Goal: Transaction & Acquisition: Purchase product/service

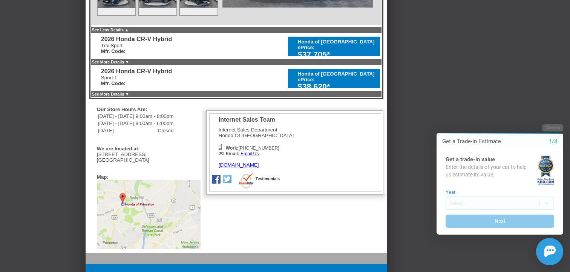
scroll to position [437, 0]
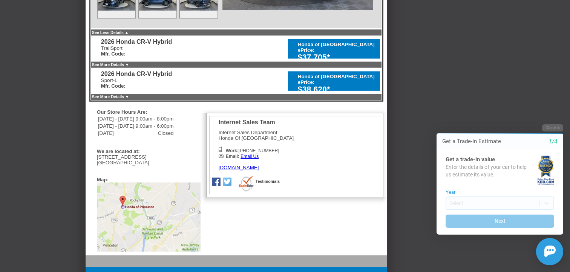
click at [129, 97] on link "See More Details ▼" at bounding box center [110, 96] width 37 height 5
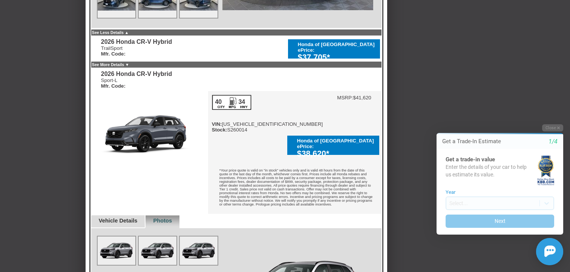
click at [129, 65] on link "See More Details ▼" at bounding box center [110, 64] width 37 height 5
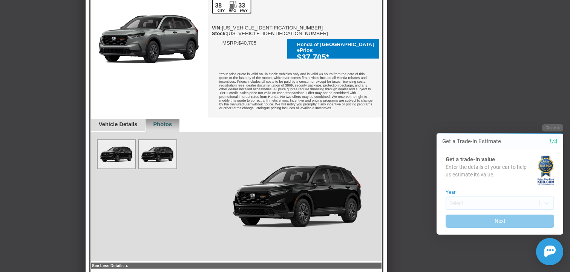
scroll to position [485, 0]
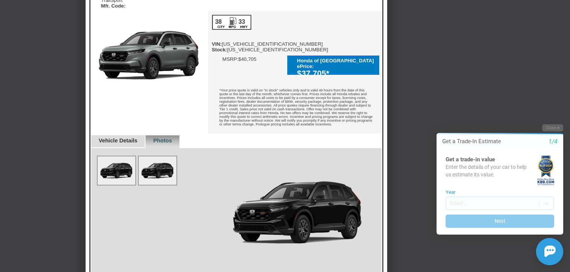
click at [130, 137] on link "Vehicle Details" at bounding box center [118, 140] width 39 height 6
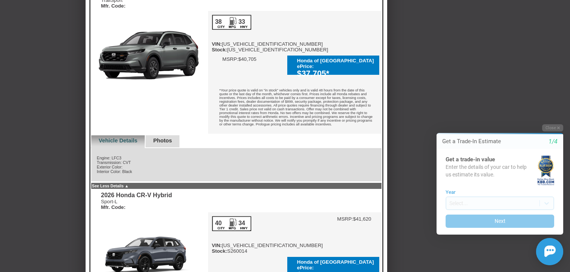
click at [180, 135] on div "Photos" at bounding box center [162, 141] width 35 height 13
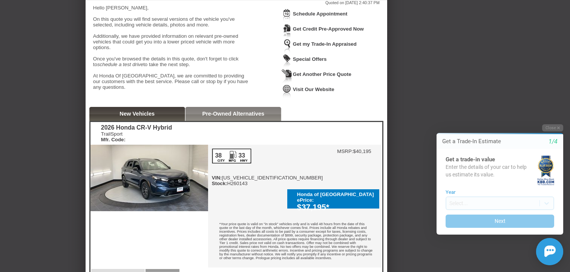
scroll to position [0, 0]
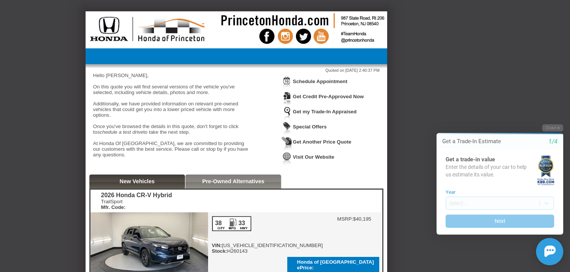
click at [315, 127] on link "Special Offers" at bounding box center [310, 127] width 34 height 6
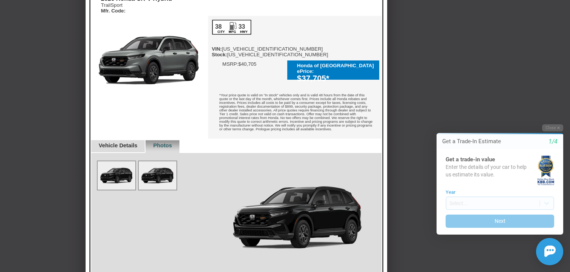
scroll to position [480, 0]
click at [128, 170] on img at bounding box center [117, 175] width 38 height 28
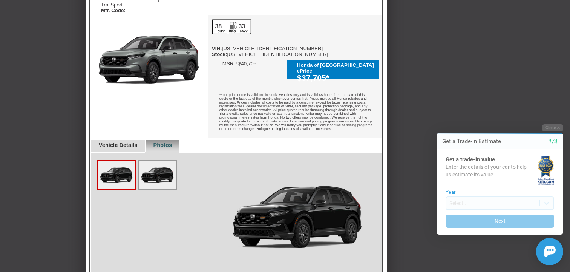
click at [138, 142] on link "Vehicle Details" at bounding box center [118, 145] width 39 height 6
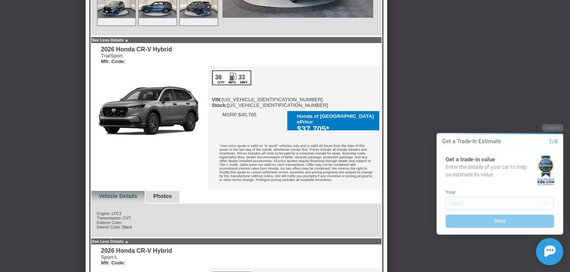
scroll to position [429, 0]
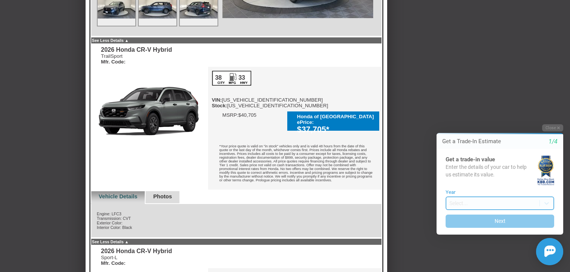
click at [459, 117] on body "Welcome! Get a Trade-In Estimate 1/4 Get a trade-in value Enter the details of …" at bounding box center [495, 117] width 149 height 0
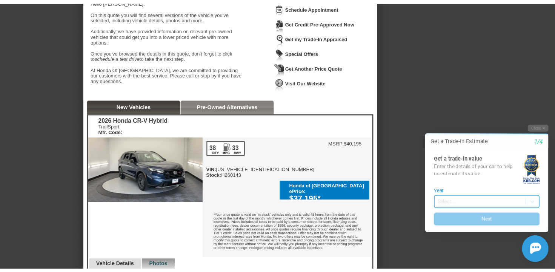
scroll to position [78, 0]
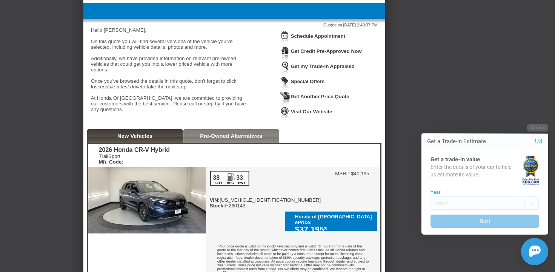
scroll to position [47, 0]
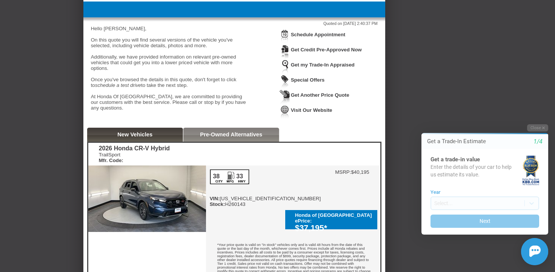
click at [326, 51] on link "Get Credit Pre-Approved Now" at bounding box center [326, 50] width 71 height 6
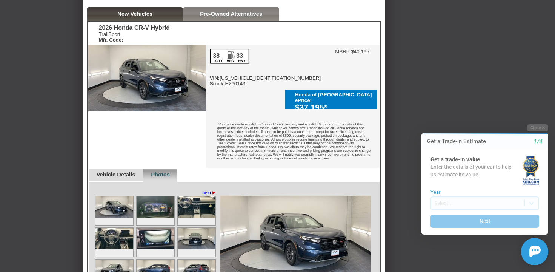
scroll to position [173, 0]
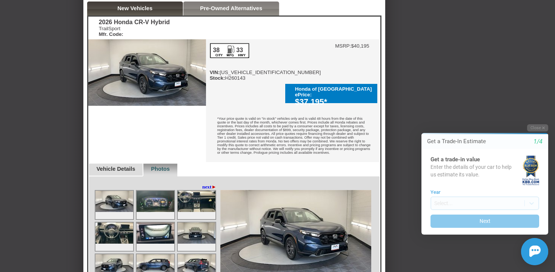
click at [318, 97] on div "$37,195*" at bounding box center [334, 101] width 78 height 9
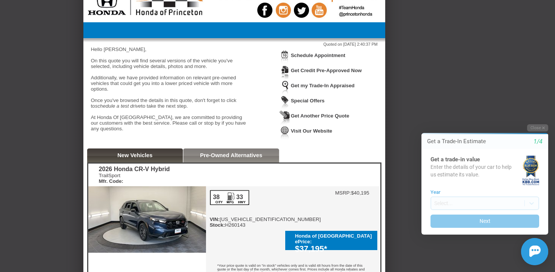
scroll to position [12, 0]
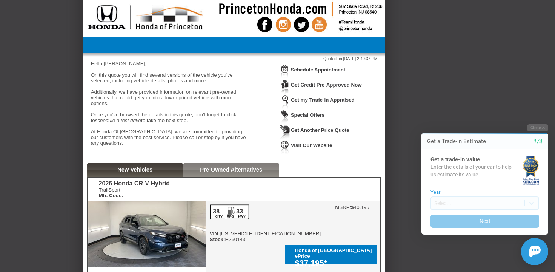
click at [259, 172] on link "Pre-Owned Alternatives" at bounding box center [231, 169] width 62 height 6
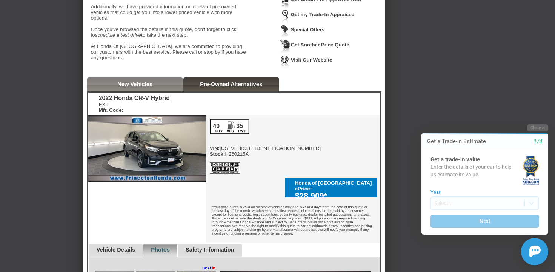
scroll to position [100, 0]
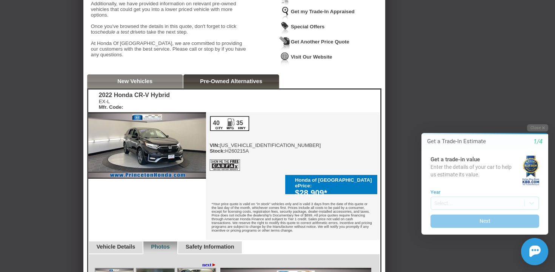
click at [117, 84] on link "New Vehicles" at bounding box center [134, 81] width 35 height 6
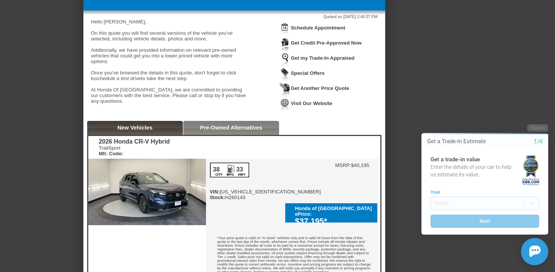
scroll to position [47, 0]
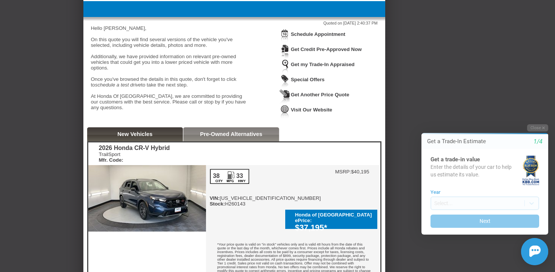
click at [242, 137] on link "Pre-Owned Alternatives" at bounding box center [231, 134] width 62 height 6
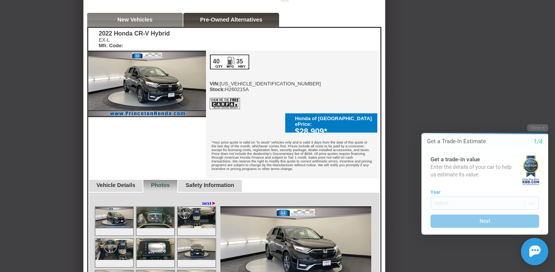
scroll to position [73, 0]
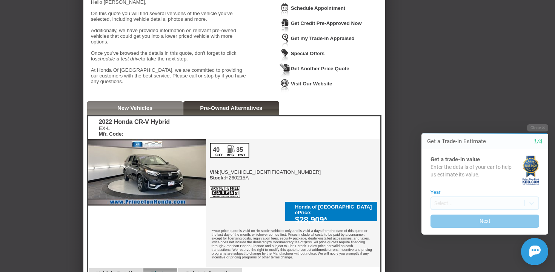
click at [132, 111] on link "New Vehicles" at bounding box center [134, 108] width 35 height 6
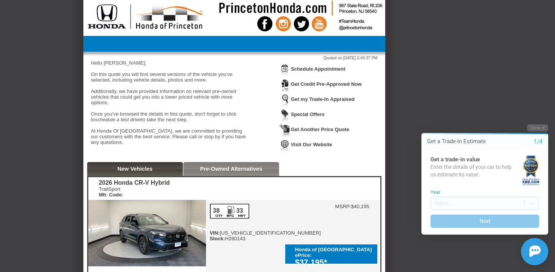
scroll to position [0, 0]
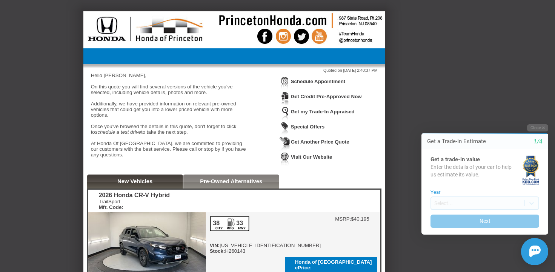
click at [317, 129] on link "Special Offers" at bounding box center [308, 127] width 34 height 6
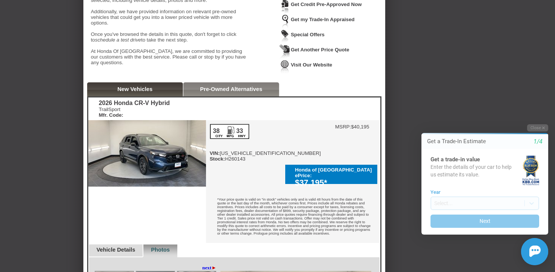
scroll to position [102, 0]
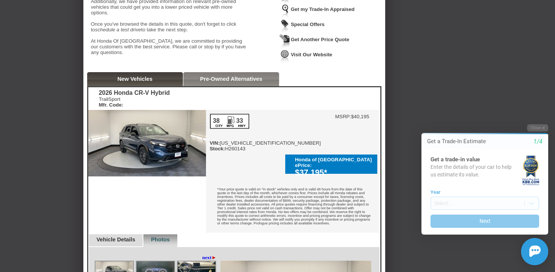
drag, startPoint x: 344, startPoint y: 142, endPoint x: 294, endPoint y: 142, distance: 49.4
click at [294, 154] on div "Honda of [GEOGRAPHIC_DATA] ePrice: $37,195*" at bounding box center [331, 163] width 92 height 19
click at [292, 198] on div "*Your price quote is valid on "in stock" vehicles only and is valid 48 hours fr…" at bounding box center [292, 206] width 173 height 51
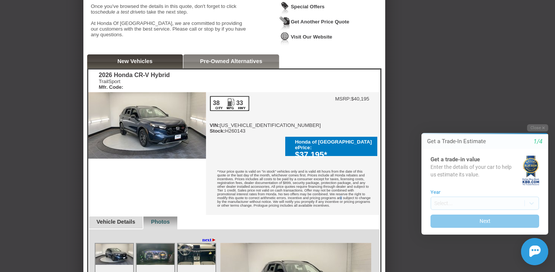
click at [294, 192] on div "*Your price quote is valid on "in stock" vehicles only and is valid 48 hours fr…" at bounding box center [292, 189] width 173 height 51
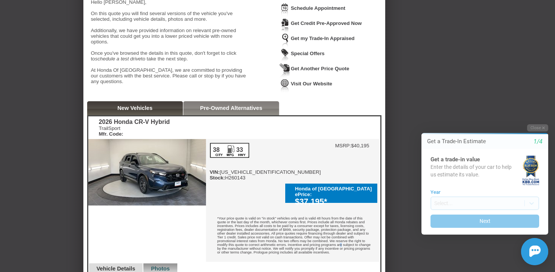
scroll to position [67, 0]
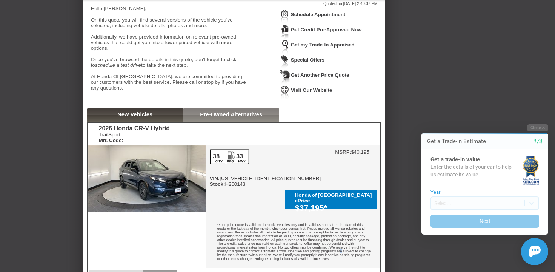
click at [300, 59] on link "Special Offers" at bounding box center [308, 60] width 34 height 6
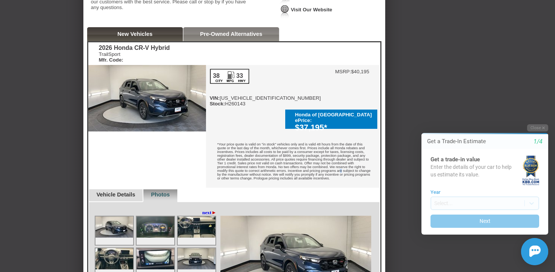
scroll to position [130, 0]
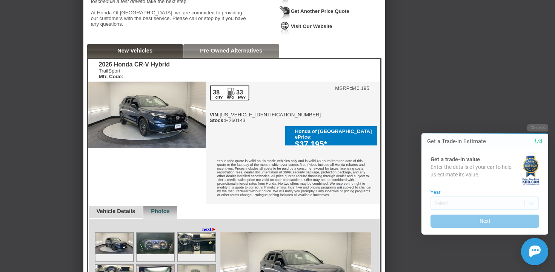
drag, startPoint x: 346, startPoint y: 116, endPoint x: 293, endPoint y: 114, distance: 52.4
click at [293, 126] on div "Honda of [GEOGRAPHIC_DATA] ePrice: $37,195*" at bounding box center [331, 135] width 92 height 19
copy div "$37,195*"
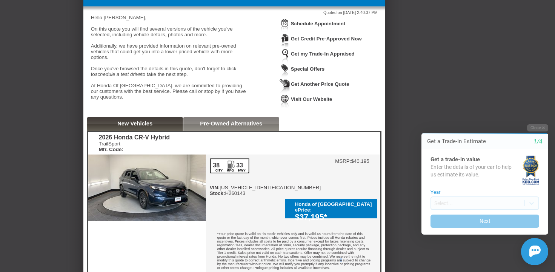
scroll to position [56, 0]
